Goal: Transaction & Acquisition: Purchase product/service

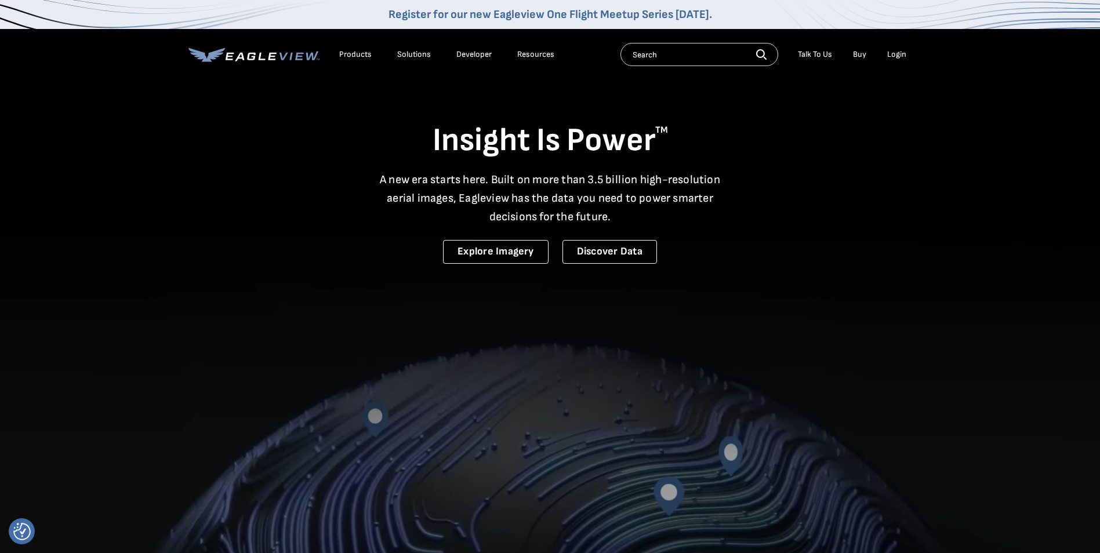
click at [905, 54] on div "Login" at bounding box center [896, 54] width 19 height 10
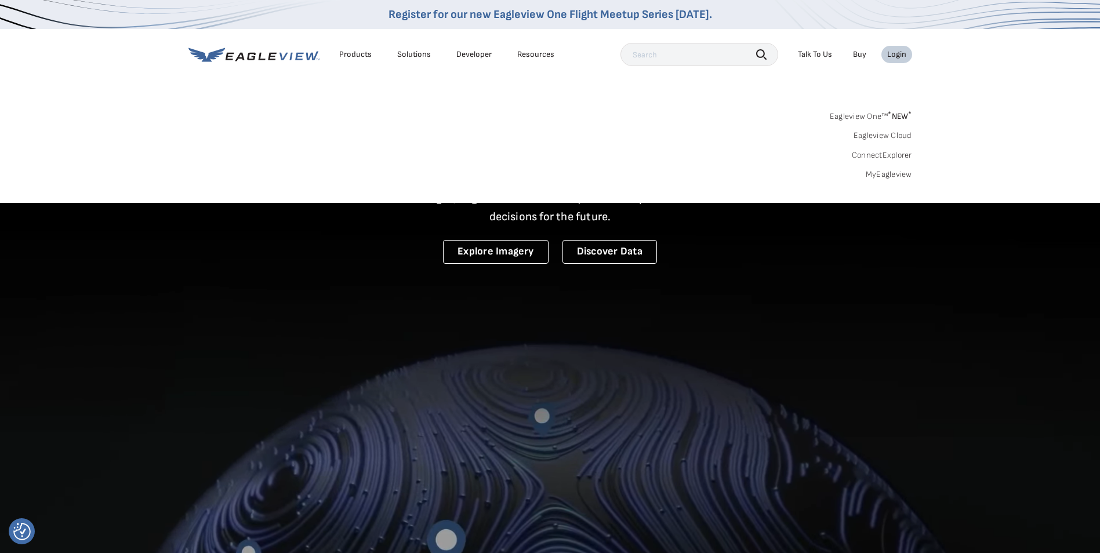
click at [881, 173] on link "MyEagleview" at bounding box center [889, 174] width 46 height 10
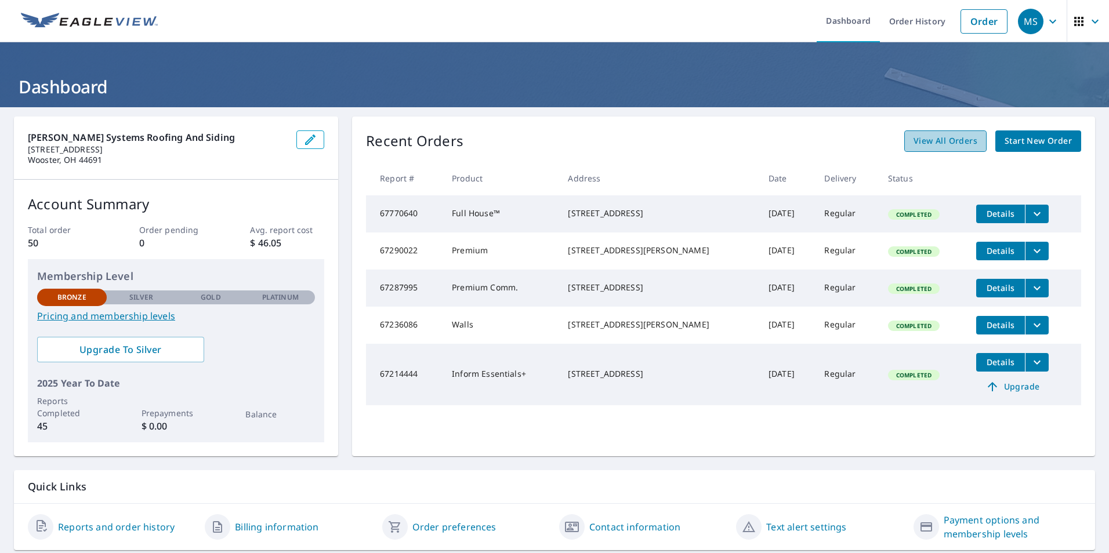
click at [929, 147] on span "View All Orders" at bounding box center [945, 141] width 64 height 14
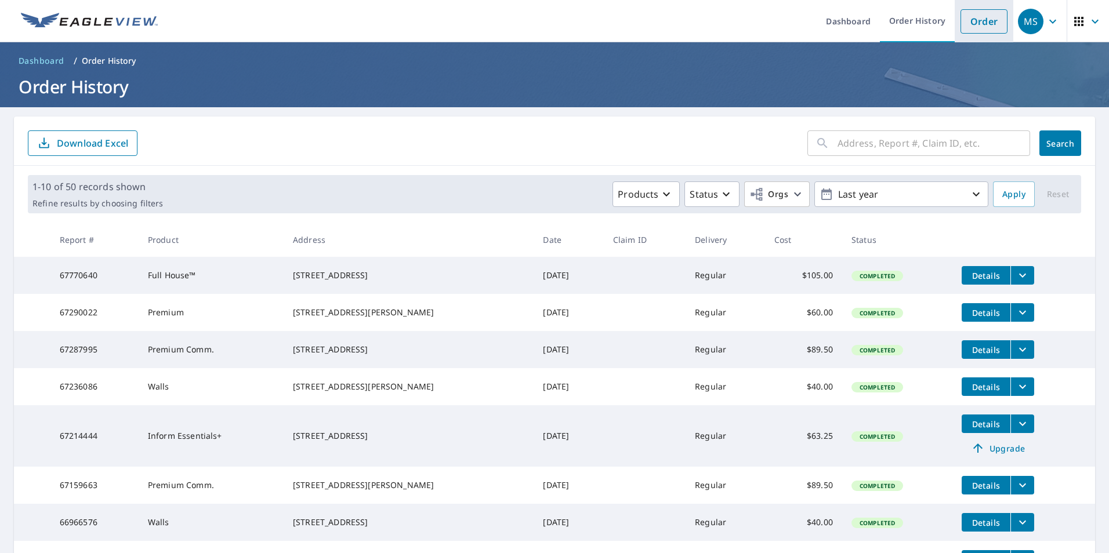
click at [963, 32] on link "Order" at bounding box center [983, 21] width 47 height 24
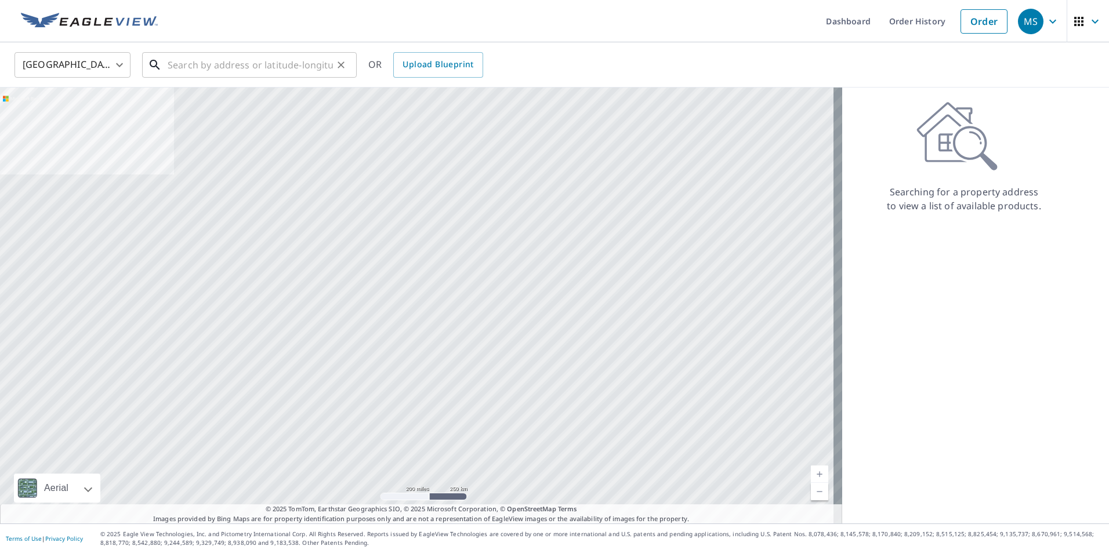
click at [300, 68] on input "text" at bounding box center [250, 65] width 165 height 32
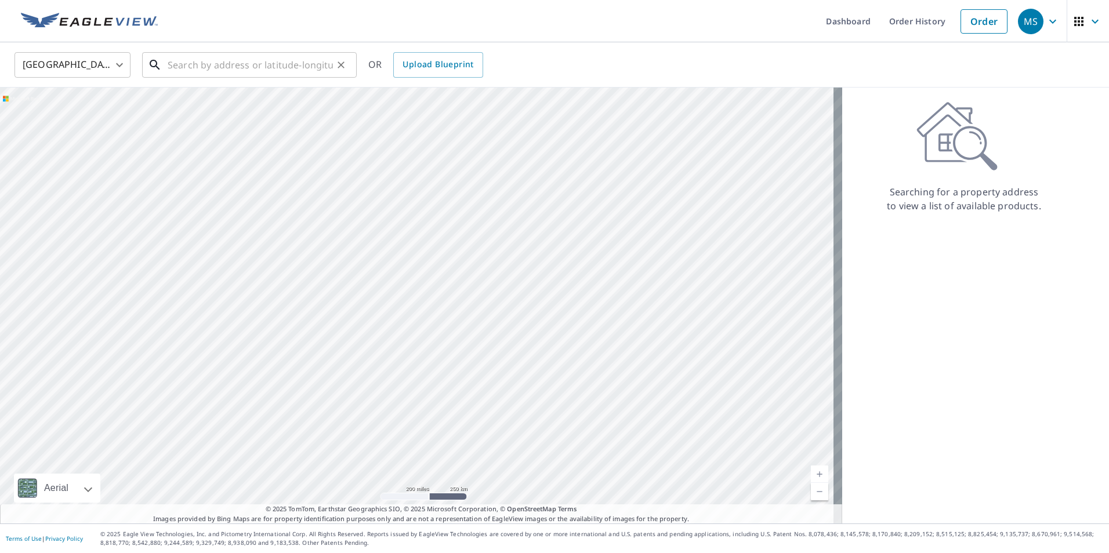
click at [273, 64] on input "text" at bounding box center [250, 65] width 165 height 32
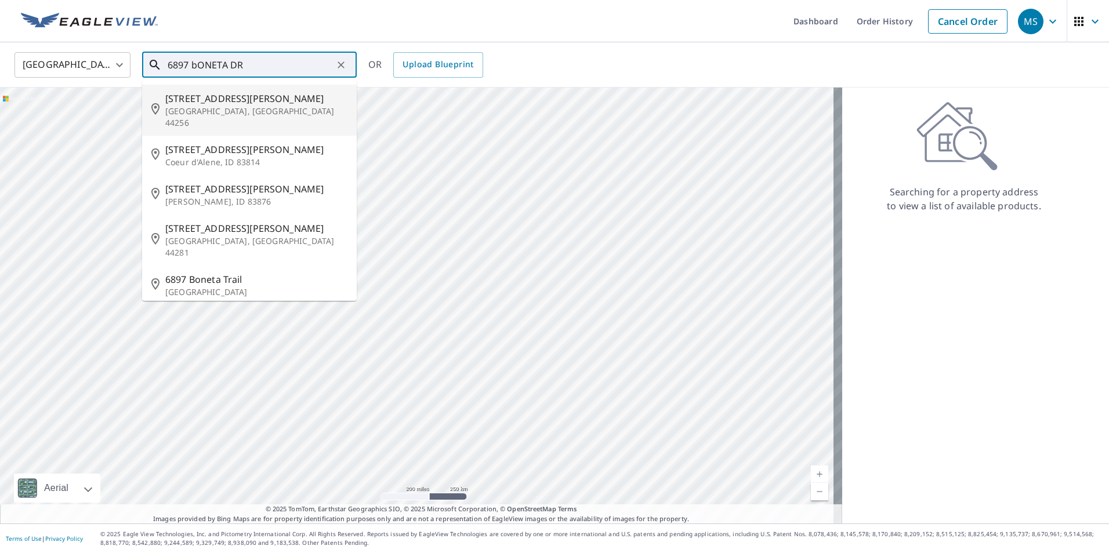
click at [256, 102] on span "[STREET_ADDRESS][PERSON_NAME]" at bounding box center [256, 99] width 182 height 14
type input "[STREET_ADDRESS][PERSON_NAME]"
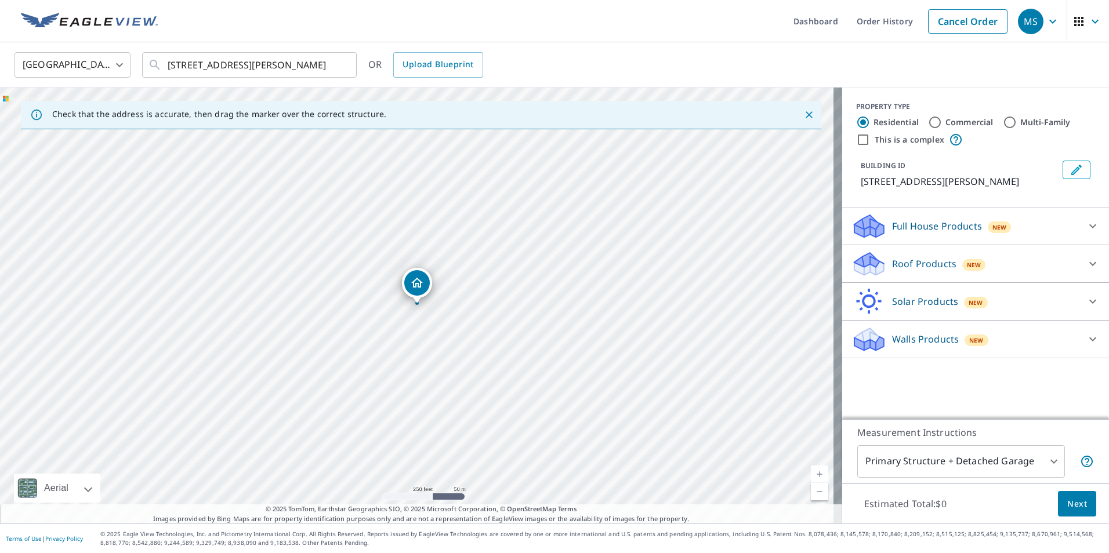
click at [1014, 254] on div "Roof Products New" at bounding box center [964, 263] width 227 height 27
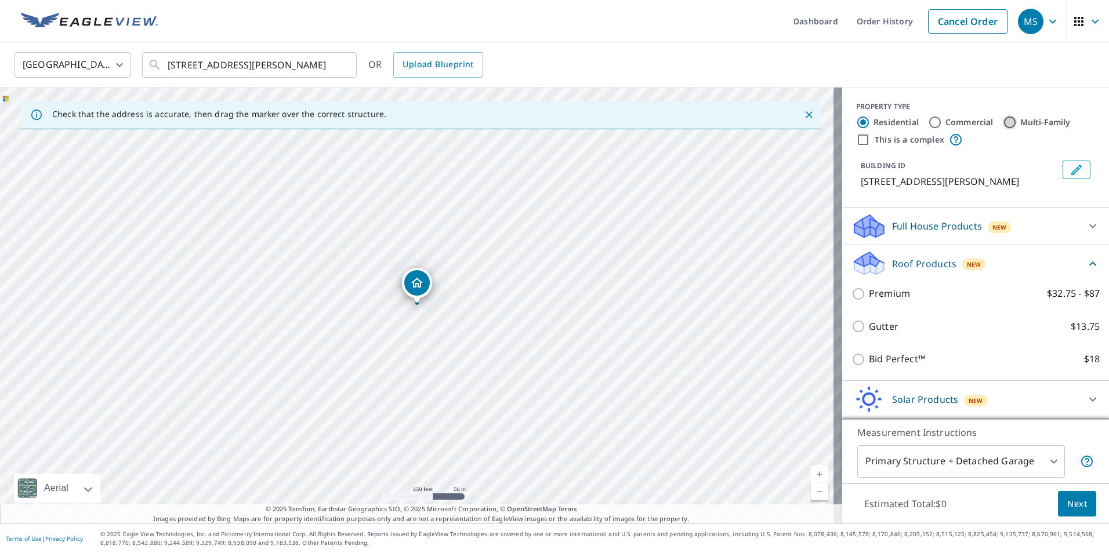
click at [1003, 122] on input "Multi-Family" at bounding box center [1010, 122] width 14 height 14
radio input "true"
type input "2"
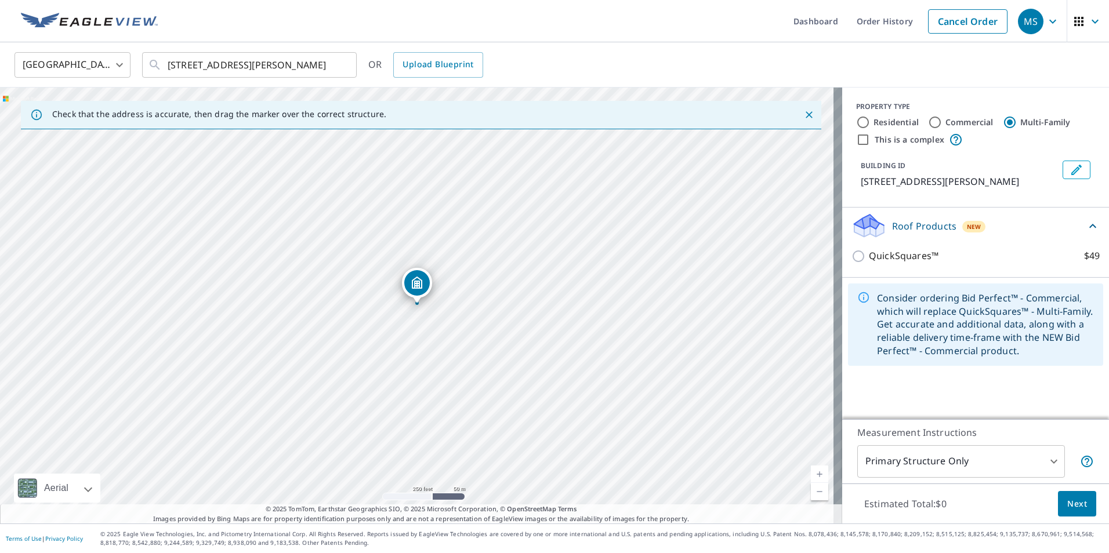
click at [873, 126] on label "Residential" at bounding box center [895, 123] width 45 height 12
click at [865, 126] on input "Residential" at bounding box center [863, 122] width 14 height 14
radio input "true"
type input "1"
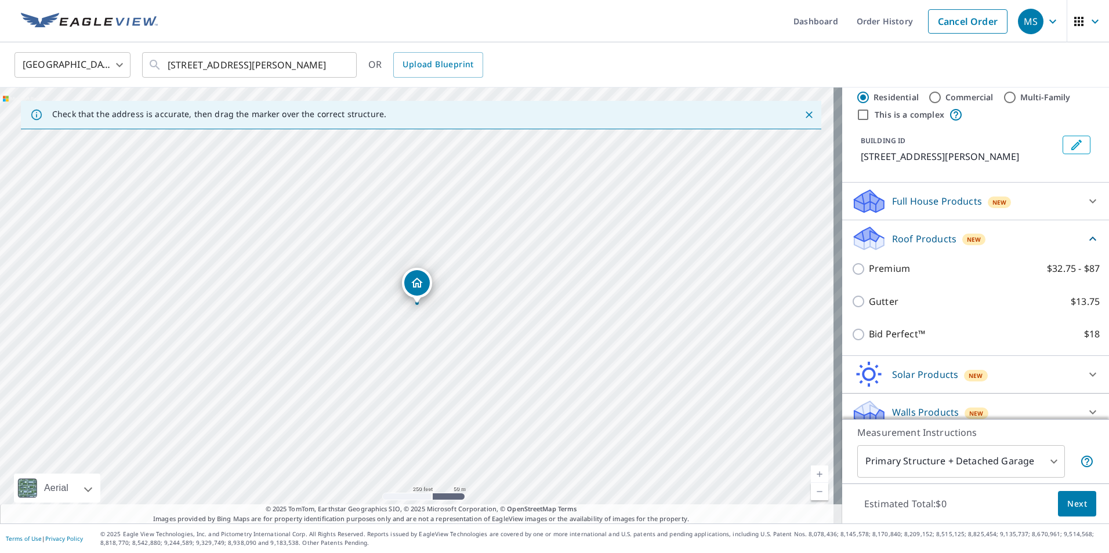
scroll to position [37, 0]
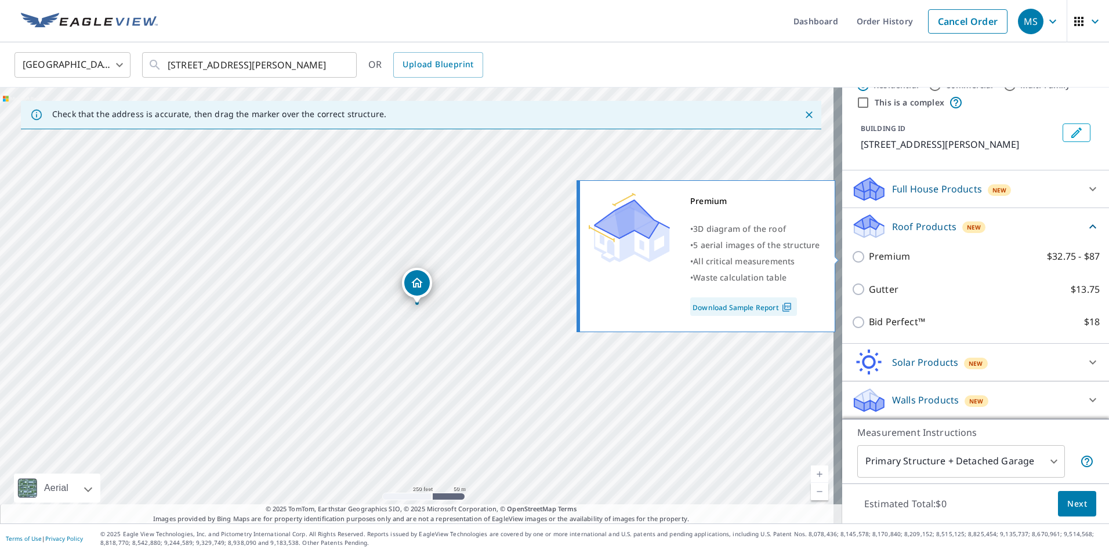
click at [851, 256] on input "Premium $32.75 - $87" at bounding box center [859, 257] width 17 height 14
checkbox input "true"
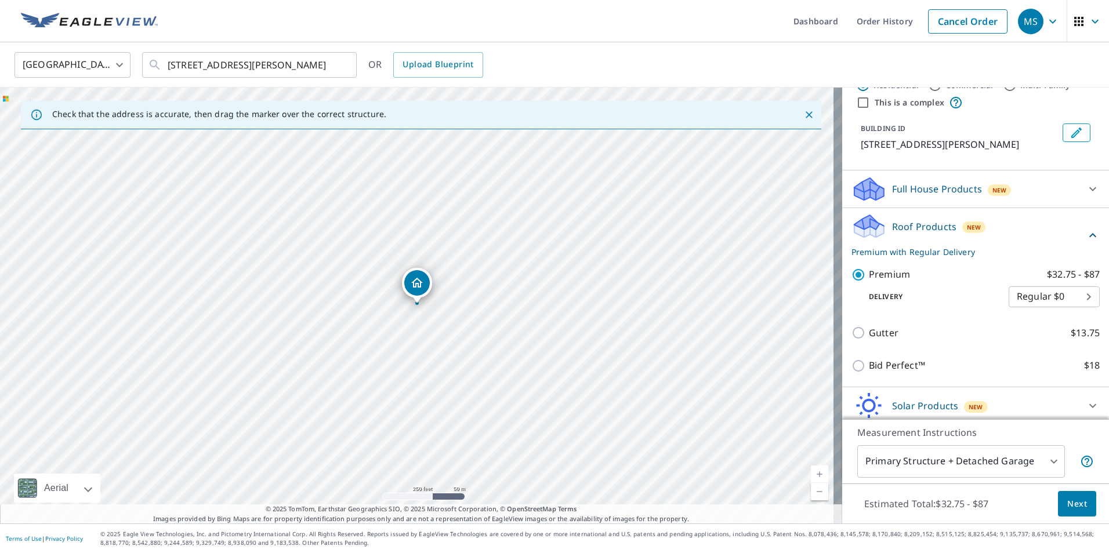
click at [1047, 293] on body "MS MS Dashboard Order History Cancel Order MS [GEOGRAPHIC_DATA] [GEOGRAPHIC_DAT…" at bounding box center [554, 276] width 1109 height 553
click at [1025, 290] on li "Regular $0" at bounding box center [1036, 296] width 91 height 21
click at [1069, 498] on span "Next" at bounding box center [1077, 504] width 20 height 14
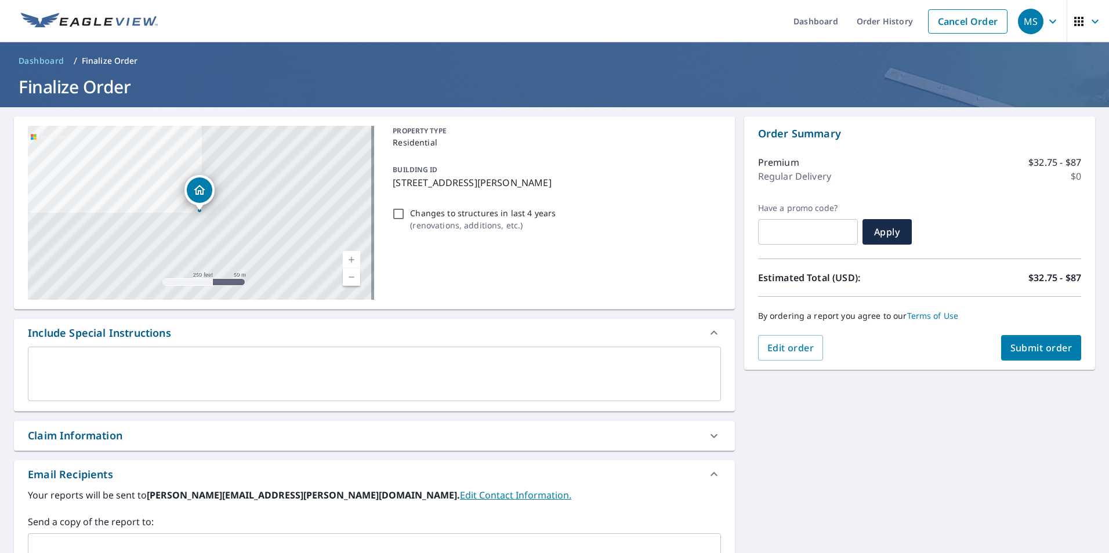
click at [1012, 351] on span "Submit order" at bounding box center [1041, 348] width 62 height 13
